Goal: Task Accomplishment & Management: Use online tool/utility

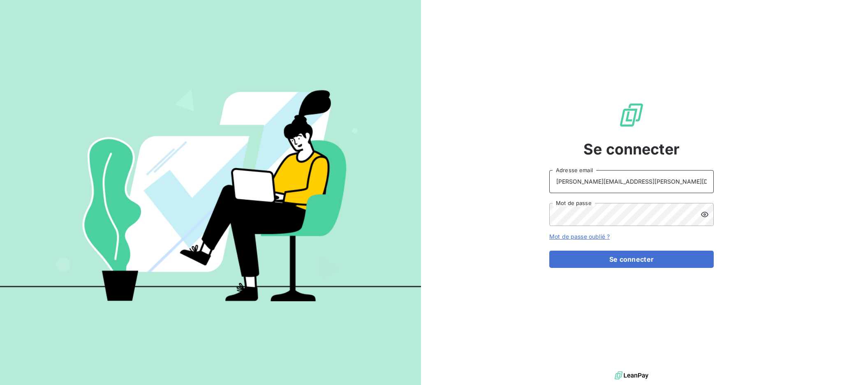
click at [626, 173] on input "dubuc@serpe.fr" at bounding box center [631, 181] width 164 height 23
type input "recouvrement@serpe.fr"
click at [608, 262] on button "Se connecter" at bounding box center [631, 259] width 164 height 17
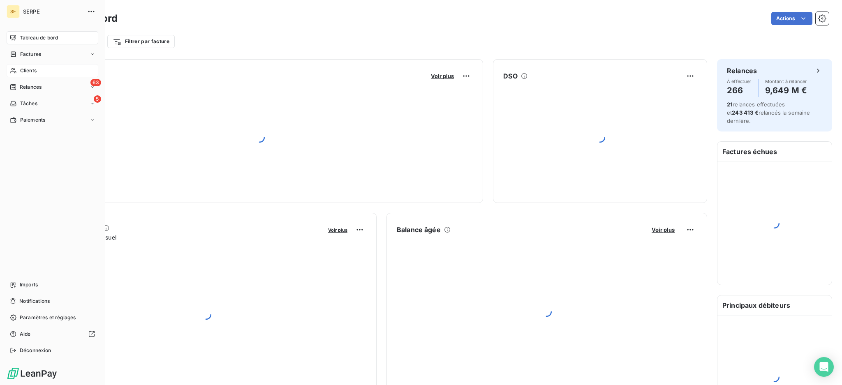
click at [24, 65] on div "Clients" at bounding box center [53, 70] width 92 height 13
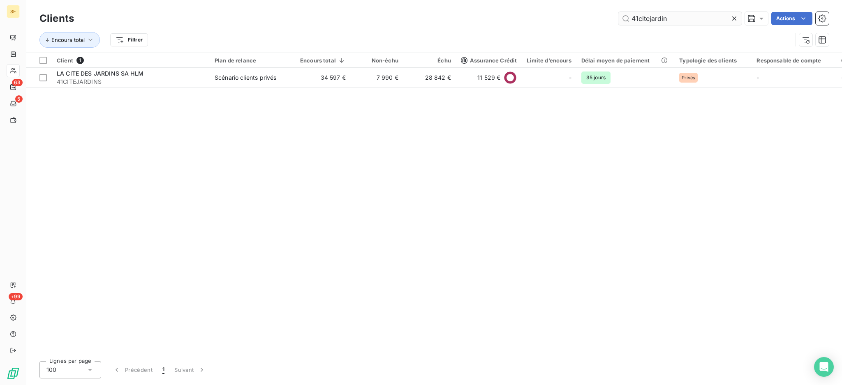
type input "41citejardin"
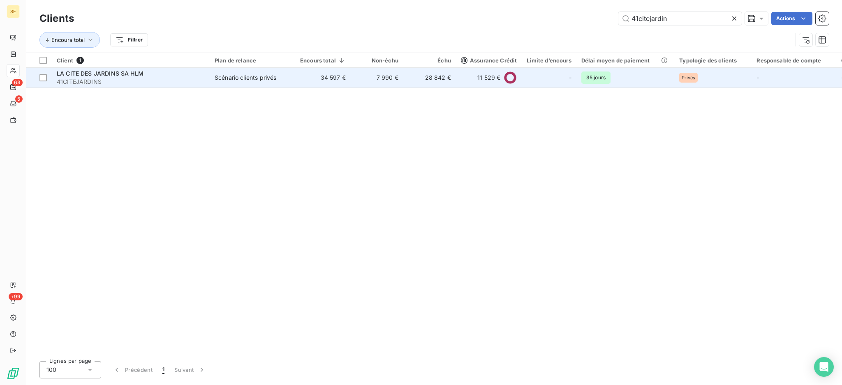
click at [417, 76] on td "28 842 €" at bounding box center [429, 78] width 53 height 20
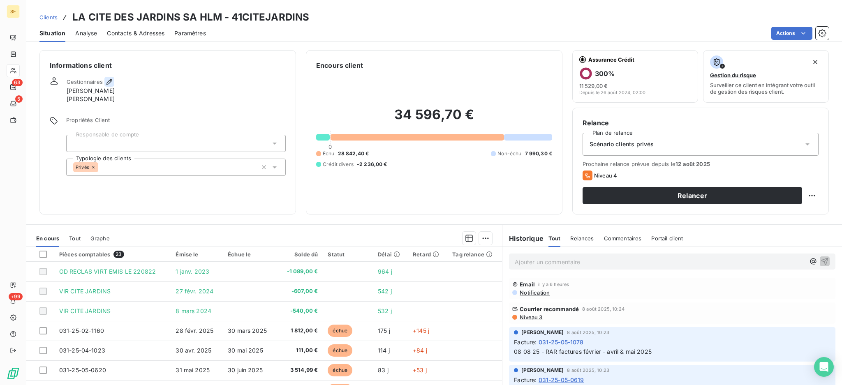
click at [109, 81] on icon "button" at bounding box center [109, 82] width 8 height 8
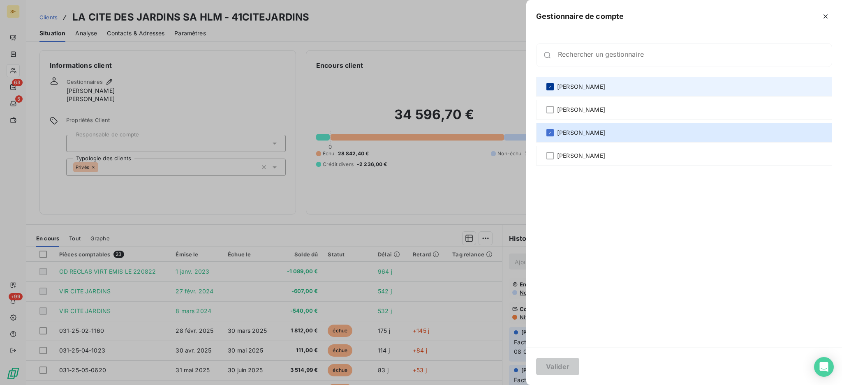
click at [550, 86] on icon at bounding box center [550, 86] width 5 height 5
click at [554, 366] on button "Valider" at bounding box center [557, 366] width 43 height 17
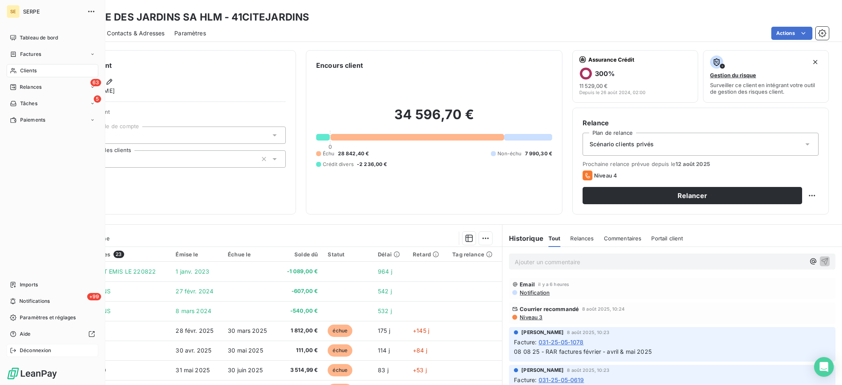
click at [25, 351] on span "Déconnexion" at bounding box center [36, 350] width 32 height 7
